Goal: Communication & Community: Answer question/provide support

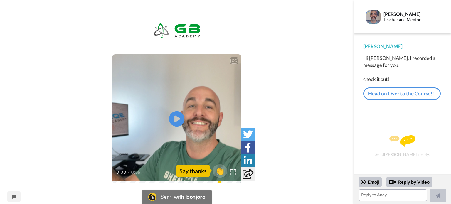
click at [178, 119] on icon "Play/Pause" at bounding box center [177, 119] width 16 height 28
click at [220, 173] on span "👏" at bounding box center [220, 171] width 18 height 12
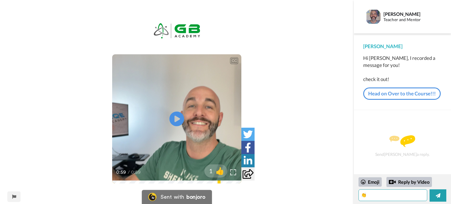
click at [372, 195] on textarea "👏" at bounding box center [392, 195] width 69 height 12
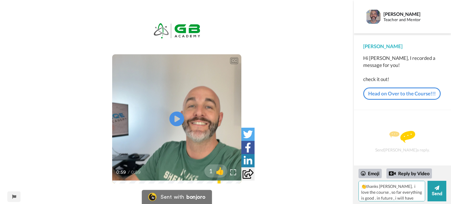
click at [391, 199] on textarea "👏thanks [PERSON_NAME], i love the course , so far everything is good . in futur…" at bounding box center [391, 191] width 67 height 21
click at [402, 191] on textarea "👏thanks [PERSON_NAME], i love the course , so far everything is good . in futur…" at bounding box center [391, 191] width 67 height 21
click at [391, 196] on textarea "👏thanks [PERSON_NAME], i love the course , so far everything is good . in futur…" at bounding box center [391, 191] width 67 height 21
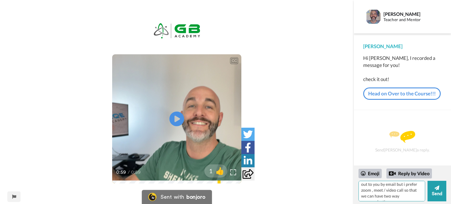
click at [416, 196] on textarea "👏thanks [PERSON_NAME], i love the course , so far everything is good . in futur…" at bounding box center [391, 191] width 67 height 21
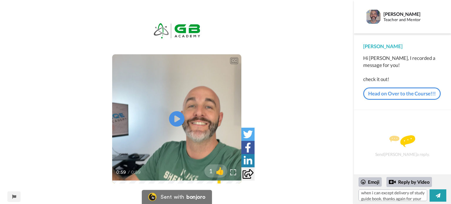
click at [176, 119] on icon "Play/Pause" at bounding box center [177, 119] width 16 height 28
click at [411, 199] on textarea "👏thanks [PERSON_NAME], i love the course , so far everything is good . in futur…" at bounding box center [392, 195] width 69 height 12
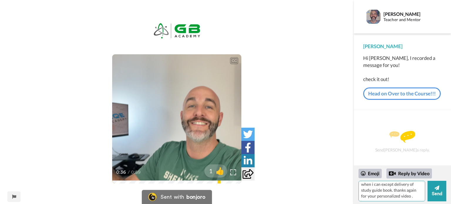
scroll to position [55, 0]
click at [383, 195] on textarea "👏thanks [PERSON_NAME], i love the course , so far everything is good . in futur…" at bounding box center [391, 191] width 67 height 21
click at [413, 197] on textarea "👏thanks [PERSON_NAME], i love the course , so far everything is good . in futur…" at bounding box center [391, 191] width 67 height 21
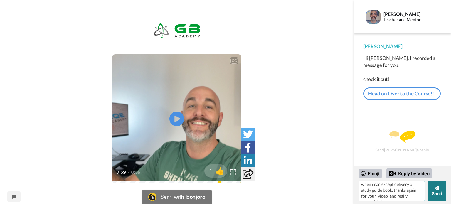
type textarea "👏thanks [PERSON_NAME], i love the course , so far everything is good . in futur…"
click at [441, 190] on button "Send" at bounding box center [436, 191] width 19 height 21
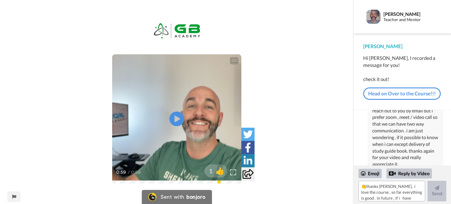
scroll to position [72, 0]
